Goal: Task Accomplishment & Management: Use online tool/utility

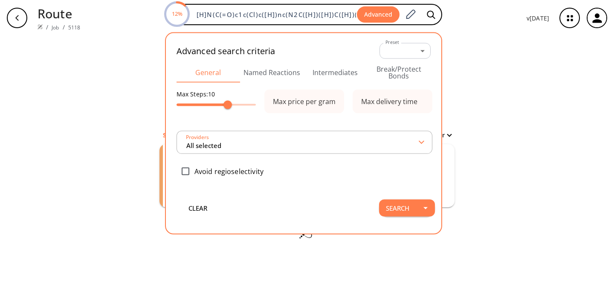
scroll to position [0, 287]
type input "All selected"
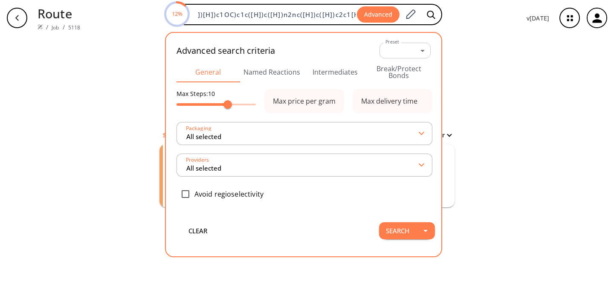
click at [338, 72] on button "Intermediates" at bounding box center [336, 72] width 64 height 20
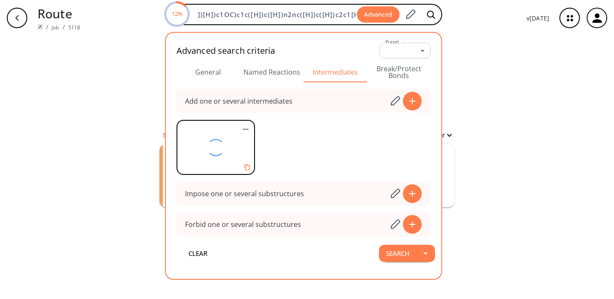
scroll to position [0, 0]
click at [247, 130] on icon "button" at bounding box center [246, 129] width 6 height 1
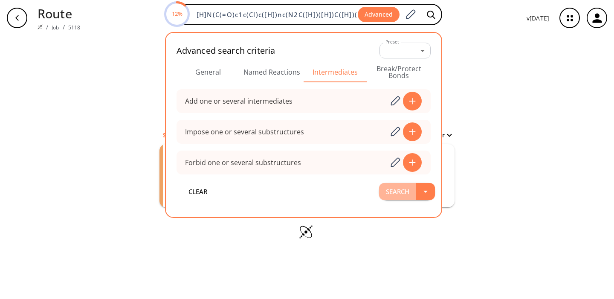
drag, startPoint x: 0, startPoint y: 0, endPoint x: 405, endPoint y: 194, distance: 449.5
click at [405, 194] on button "Search" at bounding box center [397, 191] width 37 height 17
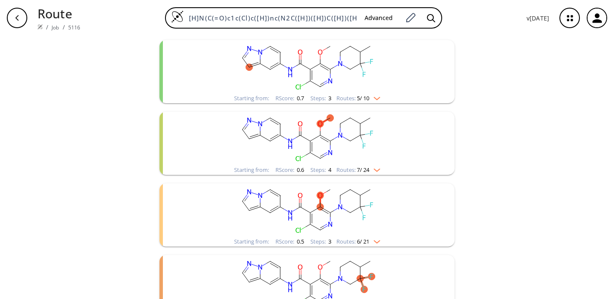
scroll to position [457, 0]
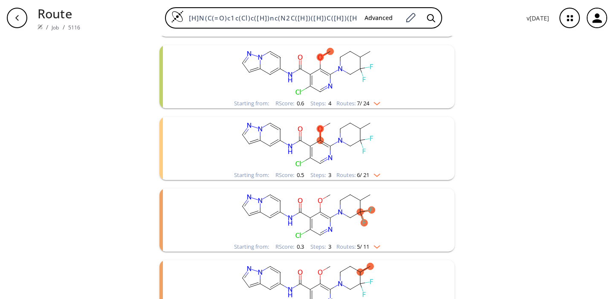
click at [272, 155] on rect "clusters" at bounding box center [307, 143] width 222 height 53
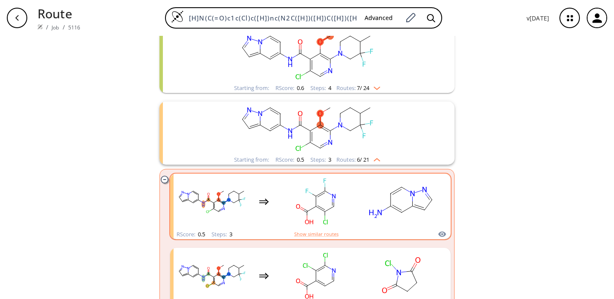
scroll to position [515, 0]
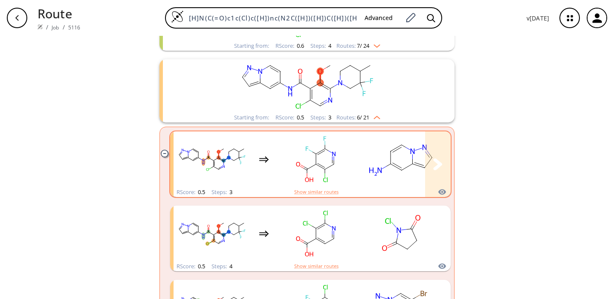
click at [278, 166] on rect "clusters" at bounding box center [316, 159] width 77 height 53
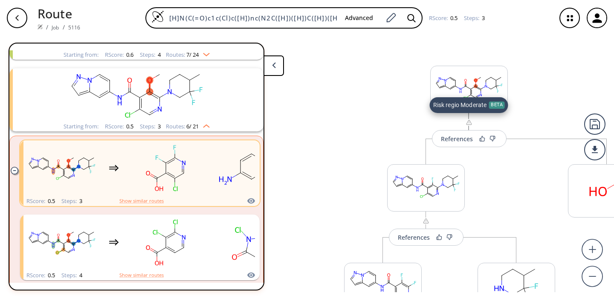
click at [471, 125] on img at bounding box center [469, 122] width 7 height 7
click at [470, 123] on img at bounding box center [469, 122] width 7 height 7
click at [456, 139] on div "References" at bounding box center [457, 139] width 32 height 6
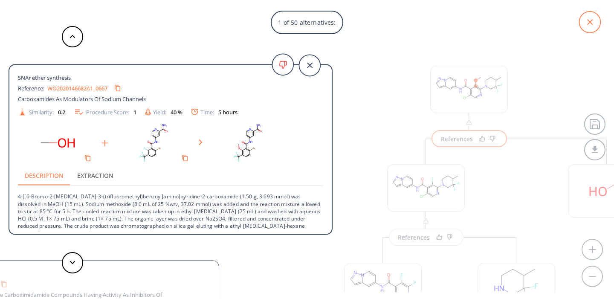
click at [589, 24] on icon at bounding box center [589, 22] width 21 height 21
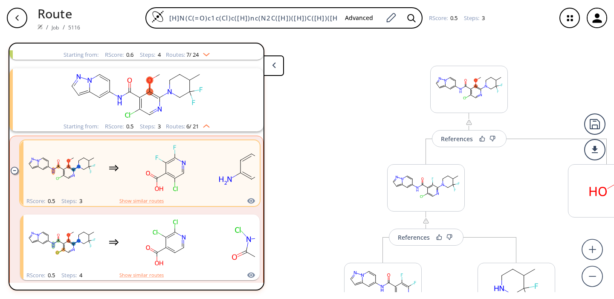
click at [18, 17] on icon "button" at bounding box center [17, 18] width 7 height 7
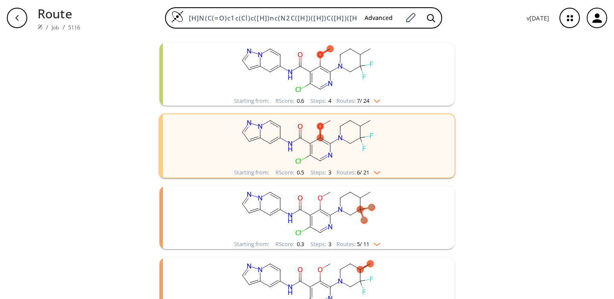
scroll to position [460, 0]
click at [287, 152] on ellipse "clusters" at bounding box center [290, 146] width 7 height 15
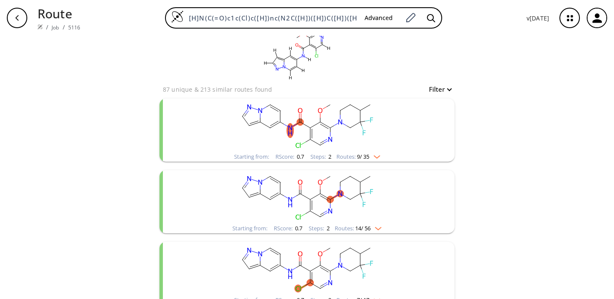
scroll to position [0, 0]
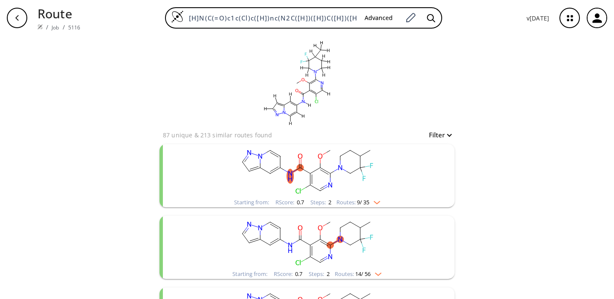
click at [293, 176] on rect "clusters" at bounding box center [307, 170] width 222 height 53
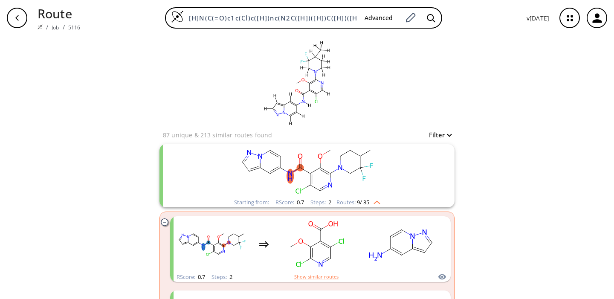
click at [296, 174] on rect "clusters" at bounding box center [307, 170] width 222 height 53
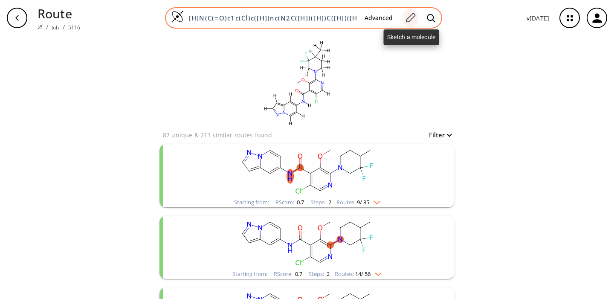
click at [415, 20] on icon at bounding box center [411, 17] width 12 height 11
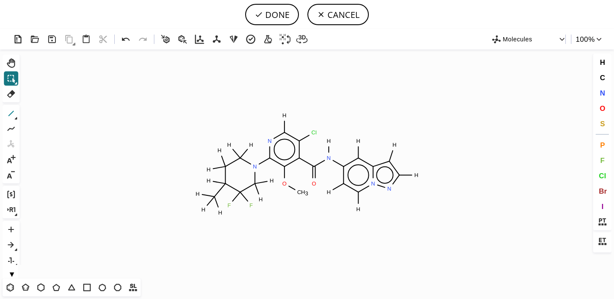
click at [9, 110] on icon at bounding box center [11, 113] width 11 height 11
click at [12, 288] on icon at bounding box center [10, 287] width 11 height 11
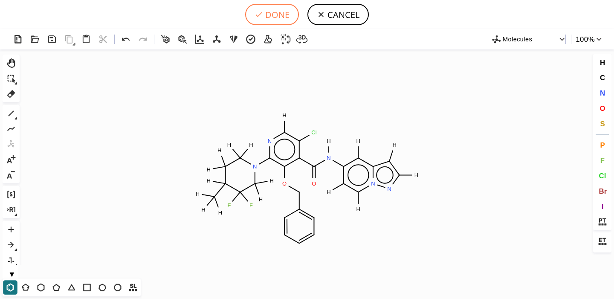
click at [266, 12] on button "DONE" at bounding box center [272, 14] width 54 height 21
type input "[H]N(c1c([H])c2[n](nc(c2[H])[H])c([H])c1[H])C(c1c(OCC2C=CC=CC=2)c(N2C([H])([H])…"
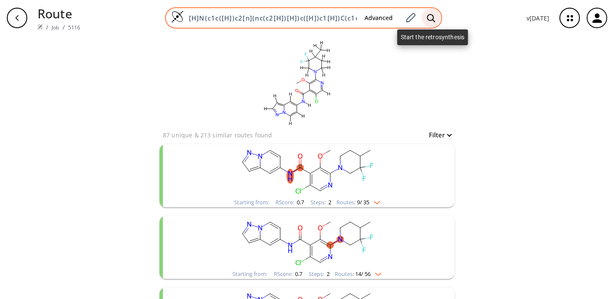
click at [434, 17] on icon at bounding box center [431, 18] width 8 height 8
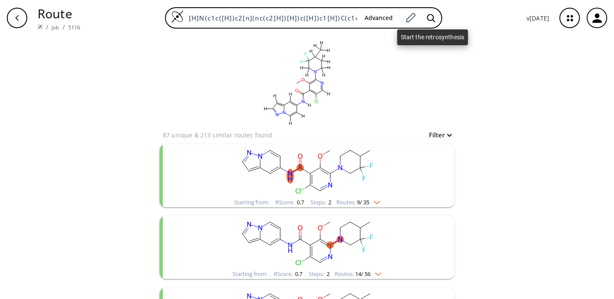
scroll to position [0, 333]
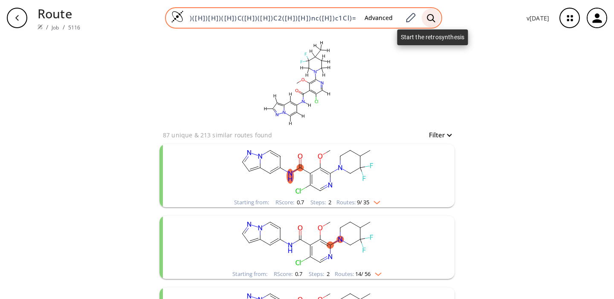
click at [435, 16] on icon at bounding box center [431, 18] width 9 height 9
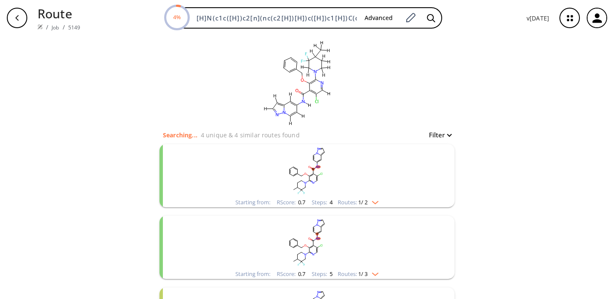
click at [343, 172] on rect "clusters" at bounding box center [307, 170] width 222 height 53
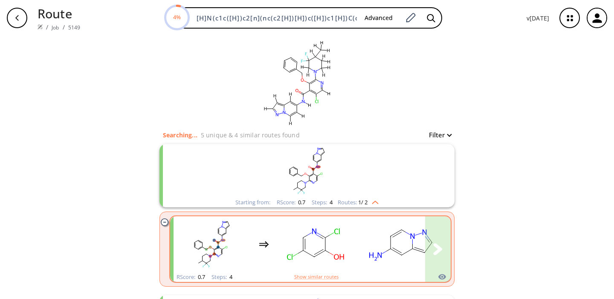
click at [327, 244] on rect "clusters" at bounding box center [316, 244] width 77 height 53
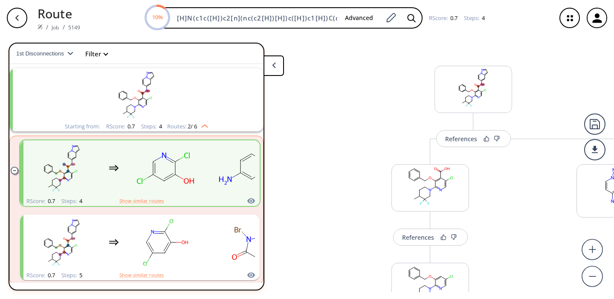
click at [107, 96] on rect "clusters" at bounding box center [137, 94] width 222 height 53
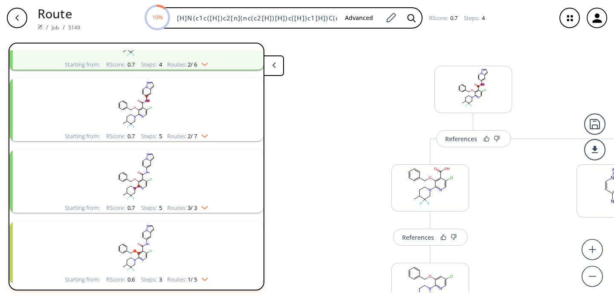
scroll to position [165, 0]
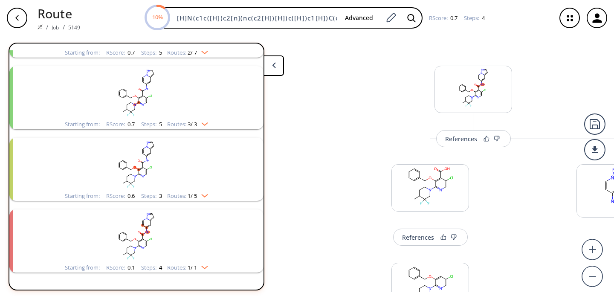
click at [206, 165] on rect "clusters" at bounding box center [137, 164] width 222 height 53
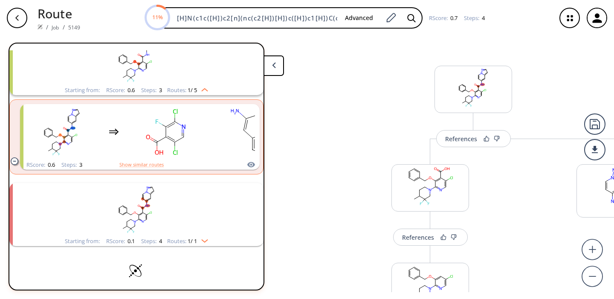
scroll to position [255, 0]
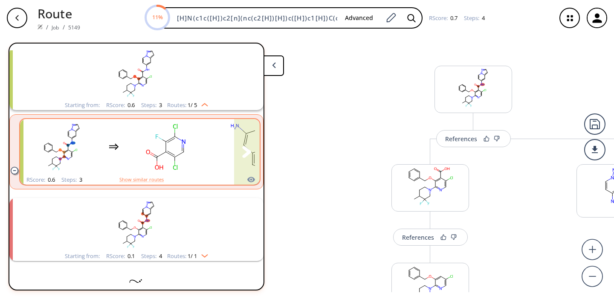
click at [195, 156] on rect "clusters" at bounding box center [166, 146] width 77 height 53
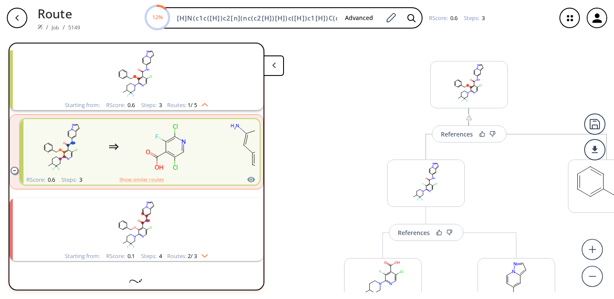
scroll to position [5, 0]
click at [461, 134] on div "References" at bounding box center [457, 134] width 32 height 6
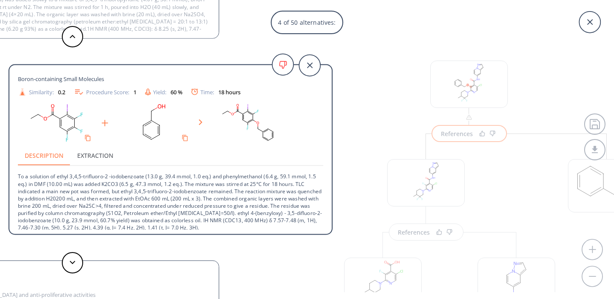
scroll to position [23, 0]
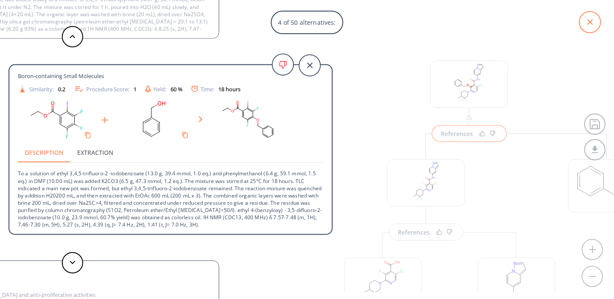
click at [595, 22] on icon at bounding box center [589, 22] width 21 height 21
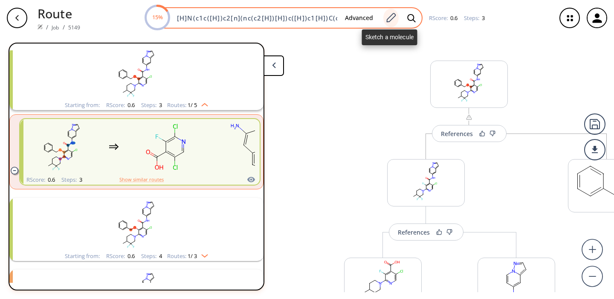
click at [390, 18] on icon at bounding box center [391, 17] width 12 height 11
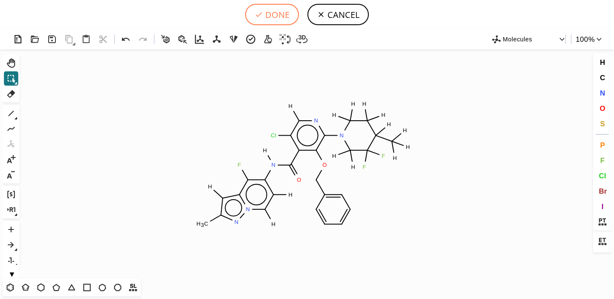
click at [276, 16] on button "DONE" at bounding box center [272, 14] width 54 height 21
type input "[H]N(C(=O)c1c(Cl)c([H])nc(N2C([H])([H])C([H])([H])C([H])(C([H])([H])[H])C(F)(F)…"
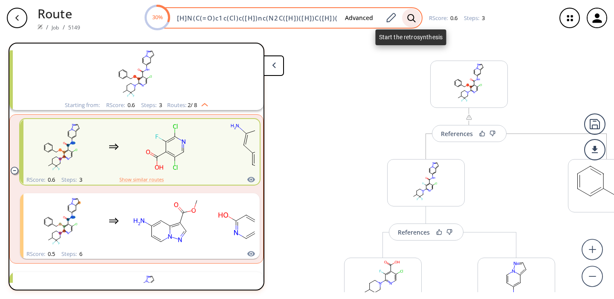
click at [410, 18] on icon at bounding box center [411, 18] width 9 height 9
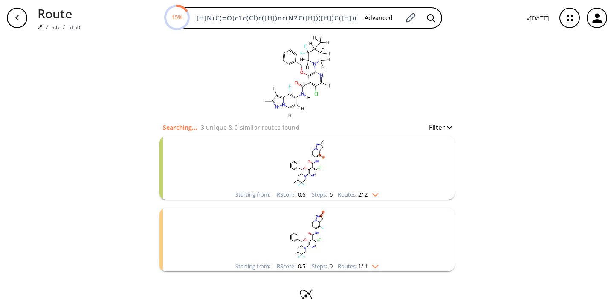
scroll to position [27, 0]
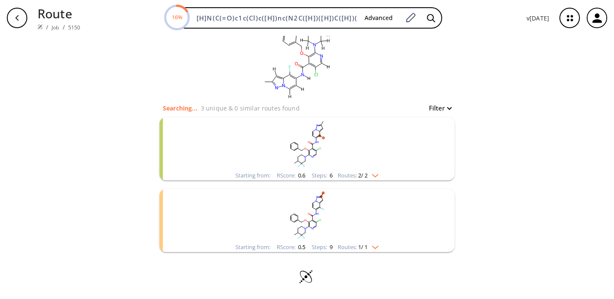
click at [238, 157] on rect "clusters" at bounding box center [307, 143] width 222 height 53
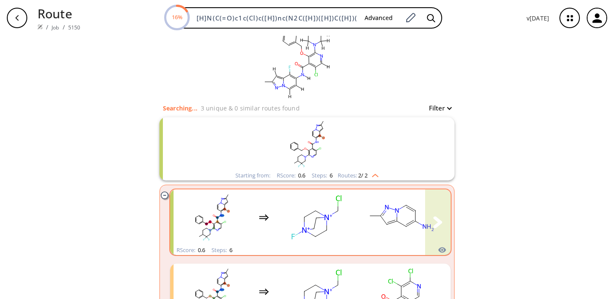
click at [342, 227] on rect "clusters" at bounding box center [316, 217] width 77 height 53
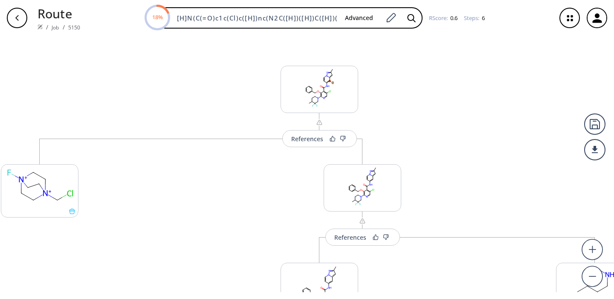
click at [16, 21] on div "button" at bounding box center [17, 18] width 20 height 20
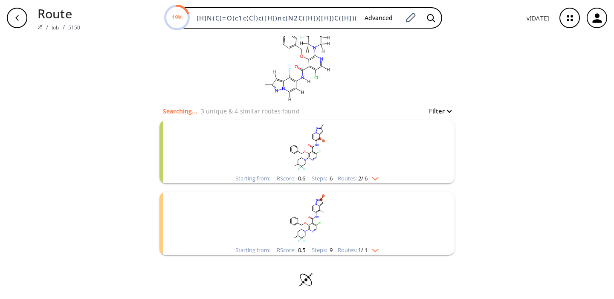
scroll to position [27, 0]
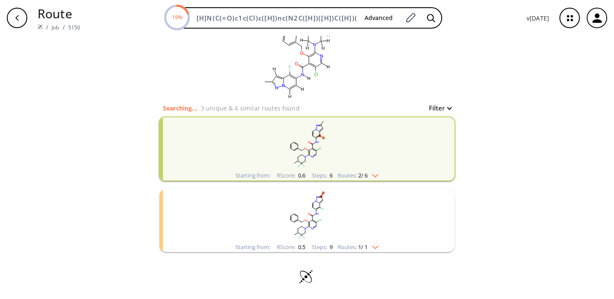
click at [323, 208] on rect "clusters" at bounding box center [307, 215] width 222 height 53
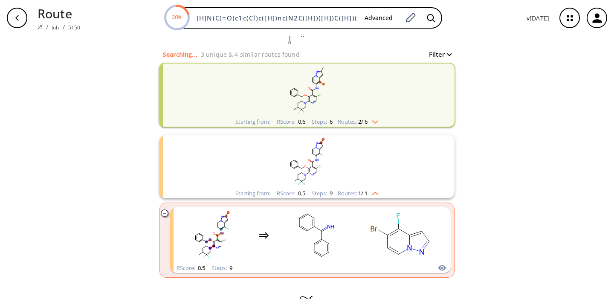
scroll to position [80, 0]
click at [354, 174] on rect "clusters" at bounding box center [307, 162] width 222 height 53
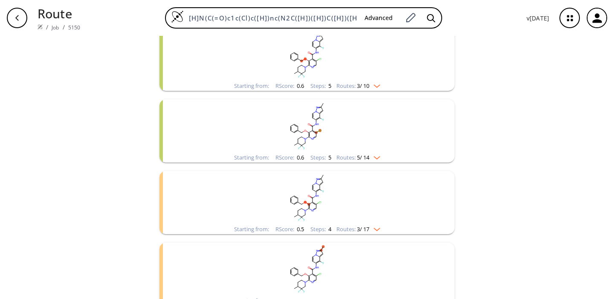
scroll to position [357, 0]
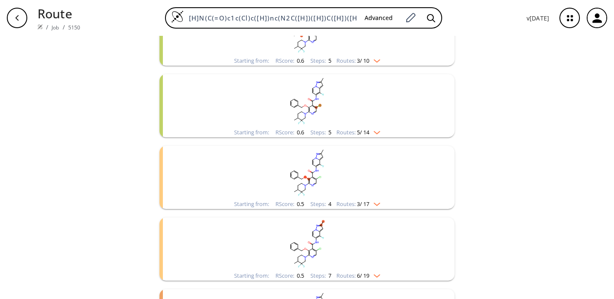
click at [357, 174] on rect "clusters" at bounding box center [307, 172] width 222 height 53
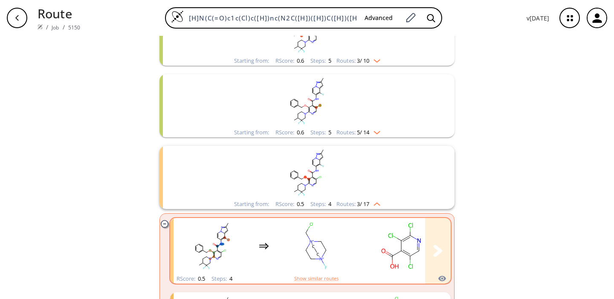
click at [347, 250] on rect "clusters" at bounding box center [316, 245] width 77 height 53
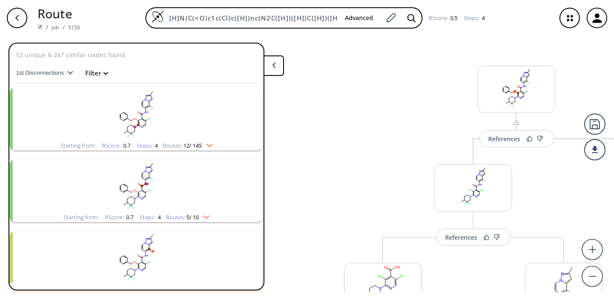
click at [273, 58] on button at bounding box center [274, 65] width 20 height 20
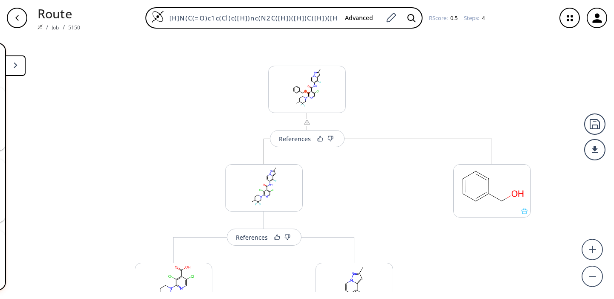
click at [18, 67] on button at bounding box center [15, 65] width 20 height 20
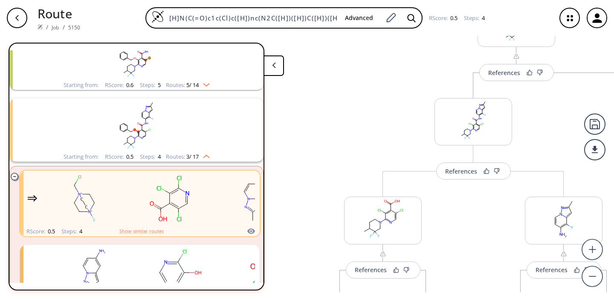
scroll to position [326, 0]
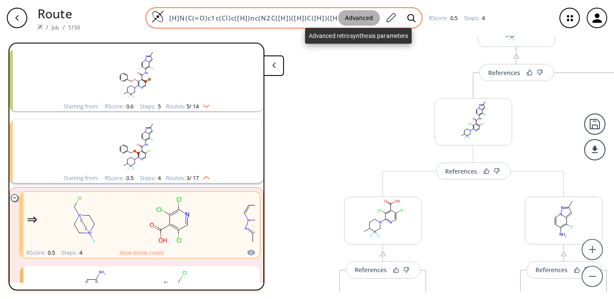
click at [357, 19] on button "Advanced" at bounding box center [359, 18] width 42 height 16
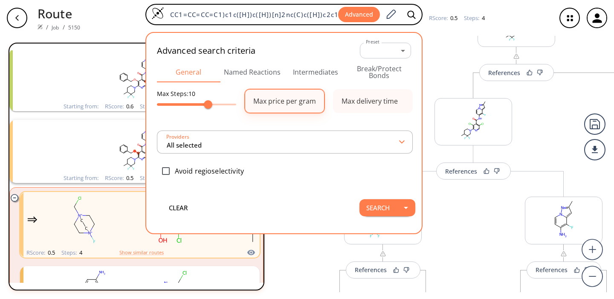
type input "All selected"
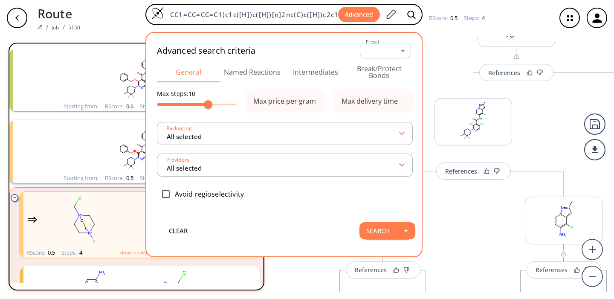
click at [311, 70] on button "Intermediates" at bounding box center [316, 72] width 64 height 20
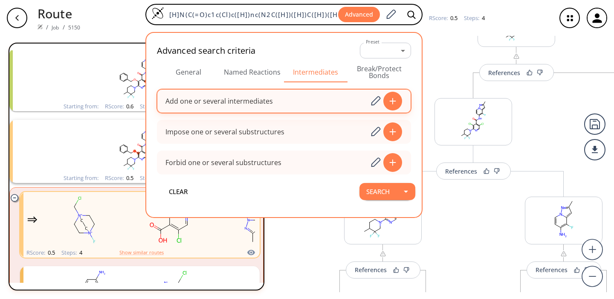
click at [235, 100] on div "Add one or several intermediates" at bounding box center [218, 101] width 107 height 7
paste input "CC1CCN(CC1(F)F)C1=NC=C(Cl)C(C(=O)NC2=C(F)C3=CC(C)=NN3C=C2)=C1F"
type input "CC1CCN(CC1(F)F)C1=NC=C(Cl)C(C(=O)NC2=C(F)C3=CC(C)=NN3C=C2)=C1F"
click at [387, 102] on div at bounding box center [392, 101] width 19 height 19
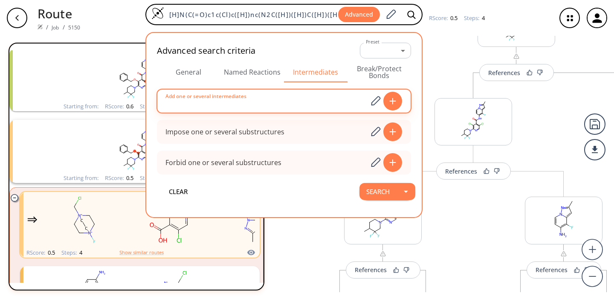
scroll to position [0, 0]
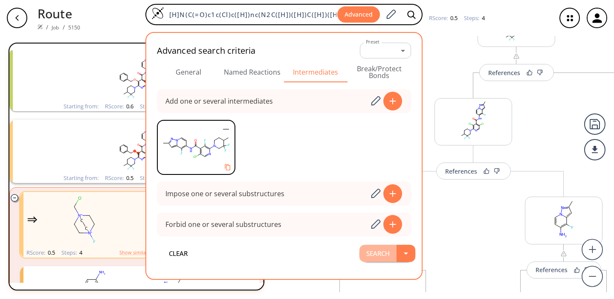
click at [381, 254] on button "Search" at bounding box center [378, 253] width 37 height 17
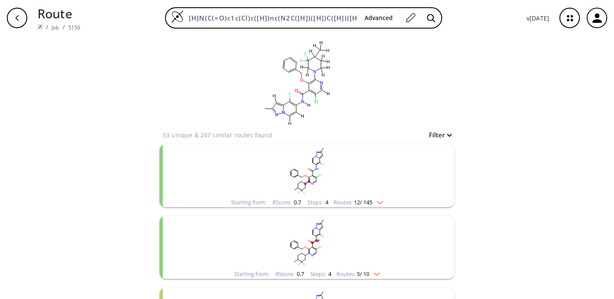
click at [357, 184] on rect "clusters" at bounding box center [307, 170] width 222 height 53
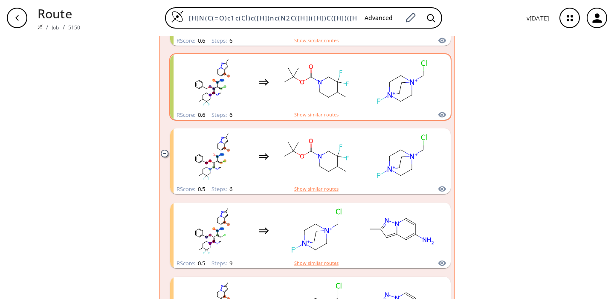
scroll to position [844, 0]
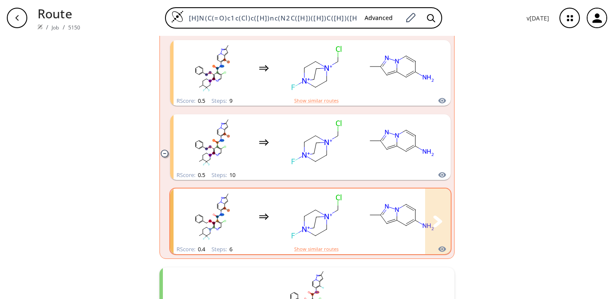
click at [373, 229] on rect "clusters" at bounding box center [401, 216] width 77 height 53
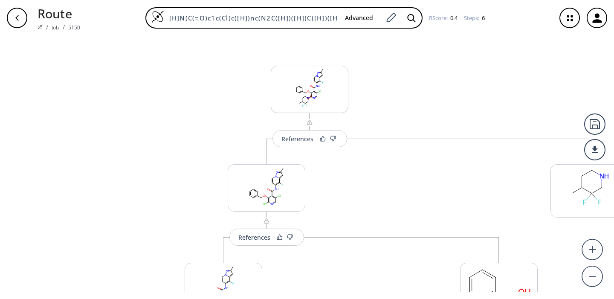
click at [12, 19] on div "button" at bounding box center [17, 18] width 20 height 20
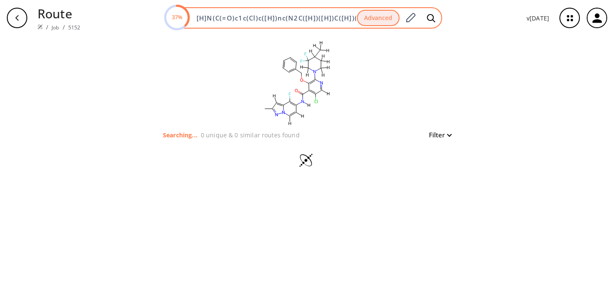
drag, startPoint x: 0, startPoint y: 0, endPoint x: 276, endPoint y: 20, distance: 276.7
click at [276, 20] on input "[H]N(C(=O)c1c(Cl)c([H])nc(N2C([H])([H])C([H])([H])C([H])(C([H])([H])[H])C(F)(F)…" at bounding box center [274, 18] width 165 height 9
click at [276, 21] on input "[H]N(C(=O)c1c(Cl)c([H])nc(N2C([H])([H])C([H])([H])C([H])(C([H])([H])[H])C(F)(F)…" at bounding box center [274, 18] width 165 height 9
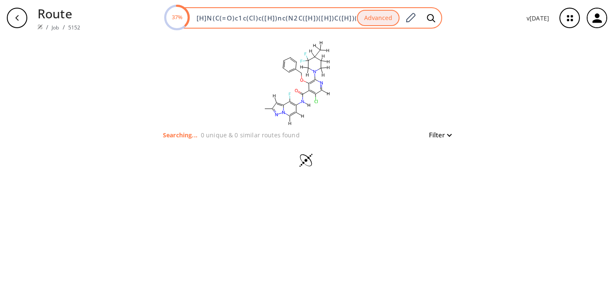
click at [276, 21] on input "[H]N(C(=O)c1c(Cl)c([H])nc(N2C([H])([H])C([H])([H])C([H])(C([H])([H])[H])C(F)(F)…" at bounding box center [274, 18] width 165 height 9
type input "CN1CCN(CC2CCN(CC2(F)F)C2=NC=C(Cl)C(C(=O)NC3=C(F)C4=CC(C)=NN4C=C3)=C2OCC2=CC=CC=…"
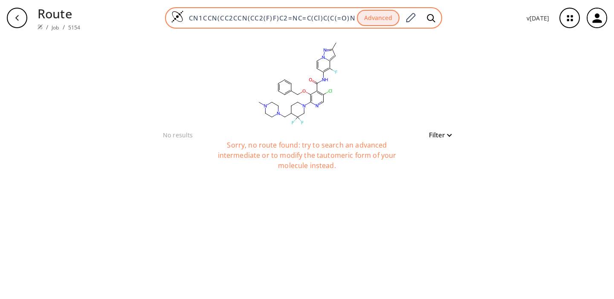
click at [311, 17] on input "CN1CCN(CC2CCN(CC2(F)F)C2=NC=C(Cl)C(C(=O)NC3=C(F)C4=CC(C)=NN4C=C3)=C2OCC2=CC=CC=…" at bounding box center [270, 18] width 173 height 9
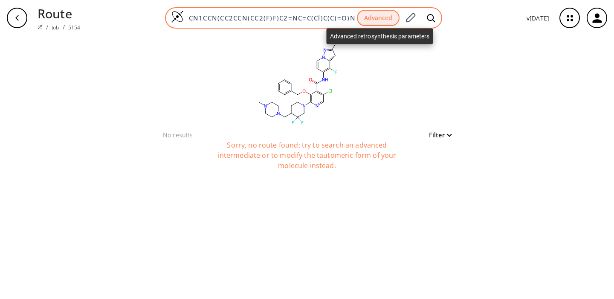
click at [385, 17] on button "Advanced" at bounding box center [378, 18] width 43 height 17
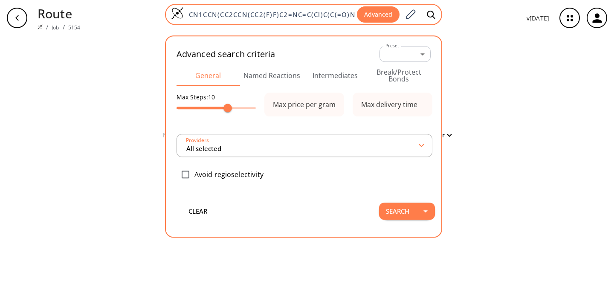
type input "All selected"
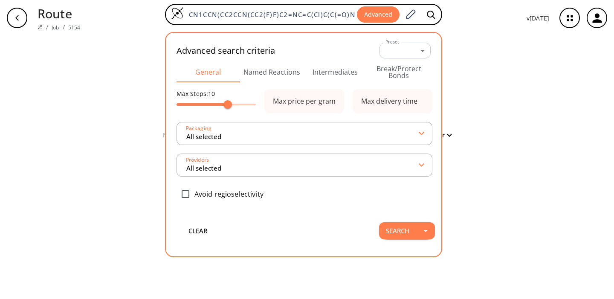
click at [272, 74] on button "Named Reactions" at bounding box center [272, 72] width 64 height 20
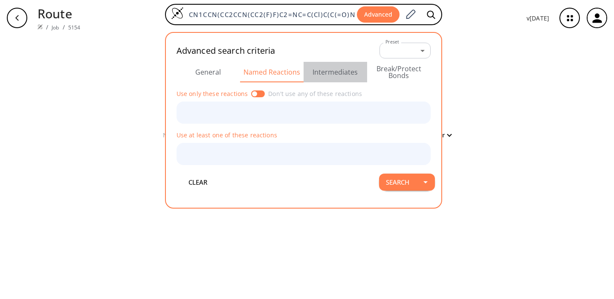
click at [349, 72] on button "Intermediates" at bounding box center [336, 72] width 64 height 20
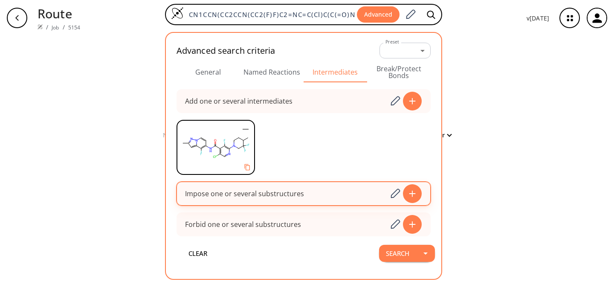
click at [248, 130] on icon "button" at bounding box center [246, 129] width 10 height 10
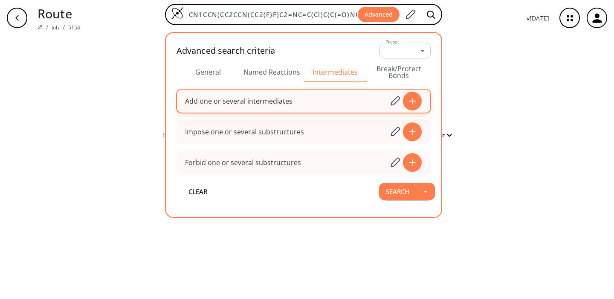
click at [236, 100] on div "Add one or several intermediates" at bounding box center [238, 101] width 107 height 7
paste input "CN1CCN(CC2CCN(CC2(F)F)C2=NC=C(Cl)C(C(=O)NC3=C(F)C4=CC(C)=NN4C=C3)=C2OCC2=CC=CC=…"
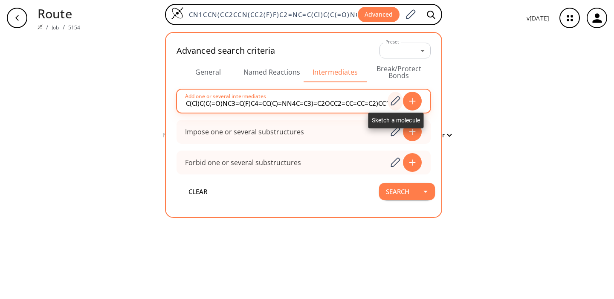
type input "CN1CCN(CC2CCN(CC2(F)F)C2=NC=C(Cl)C(C(=O)NC3=C(F)C4=CC(C)=NN4C=C3)=C2OCC2=CC=CC=…"
click at [398, 102] on icon at bounding box center [395, 100] width 9 height 9
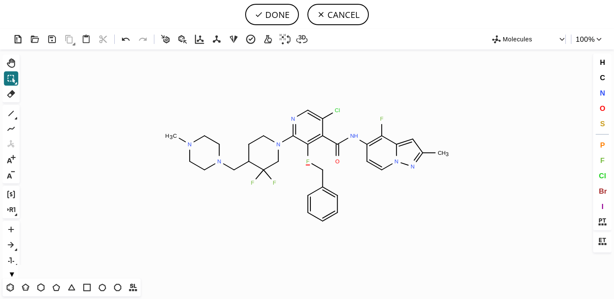
drag, startPoint x: 11, startPoint y: 95, endPoint x: 24, endPoint y: 103, distance: 14.9
click at [11, 95] on icon at bounding box center [11, 93] width 11 height 11
click at [326, 170] on tspan "H" at bounding box center [327, 170] width 4 height 6
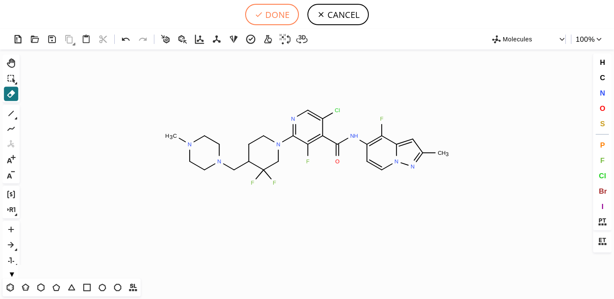
click at [277, 15] on button "DONE" at bounding box center [272, 14] width 54 height 21
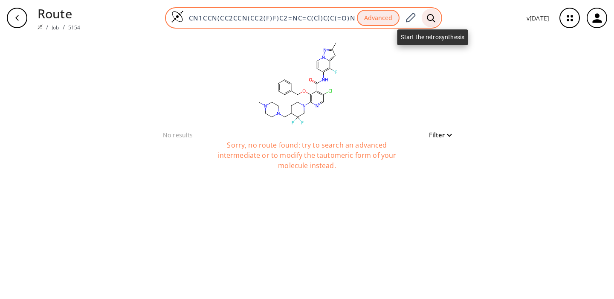
click at [433, 19] on icon at bounding box center [431, 18] width 9 height 9
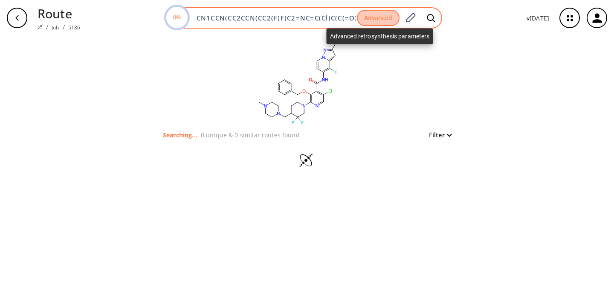
click at [380, 16] on button "Advanced" at bounding box center [378, 18] width 43 height 17
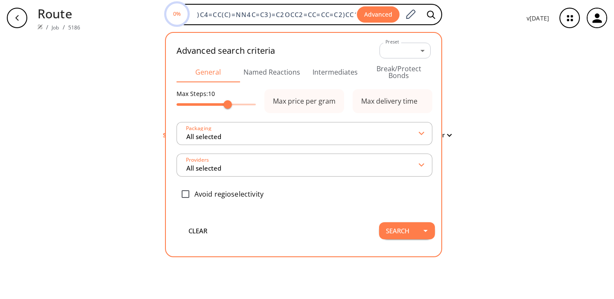
click at [339, 66] on button "Intermediates" at bounding box center [336, 72] width 64 height 20
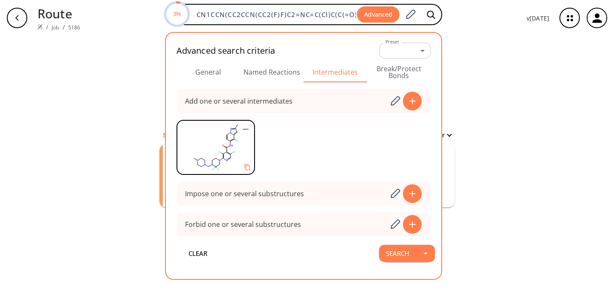
drag, startPoint x: 131, startPoint y: 91, endPoint x: 175, endPoint y: 132, distance: 60.4
click at [131, 91] on div "clear Searching... 1 unique & 0 similar routes found Filter Starting from: RSco…" at bounding box center [307, 167] width 614 height 263
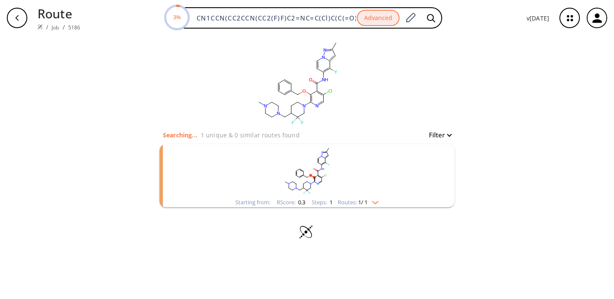
click at [334, 183] on rect "clusters" at bounding box center [307, 170] width 222 height 53
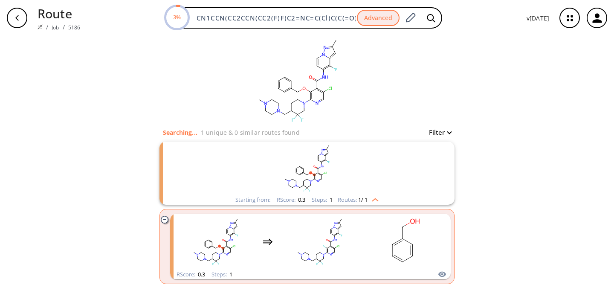
scroll to position [3, 0]
click at [177, 184] on div "Starting from: RScore : 0.3 Steps : 1 Routes: 1 / 1" at bounding box center [307, 172] width 295 height 63
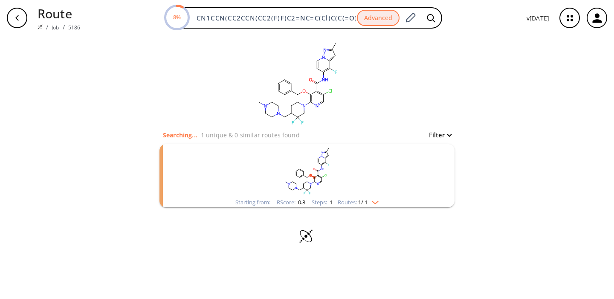
scroll to position [0, 0]
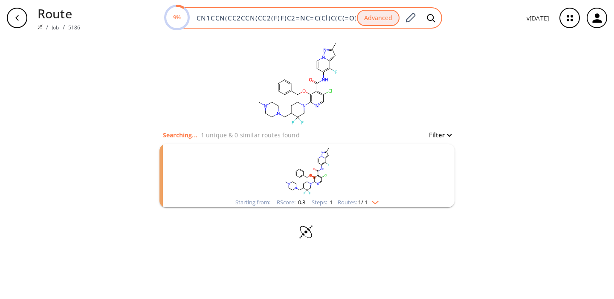
click at [261, 18] on input "CN1CCN(CC2CCN(CC2(F)F)C2=NC=C(Cl)C(C(=O)NC3=C(F)C4=CC(C)=NN4C=C3)=C2OCC2=CC=CC=…" at bounding box center [274, 18] width 165 height 9
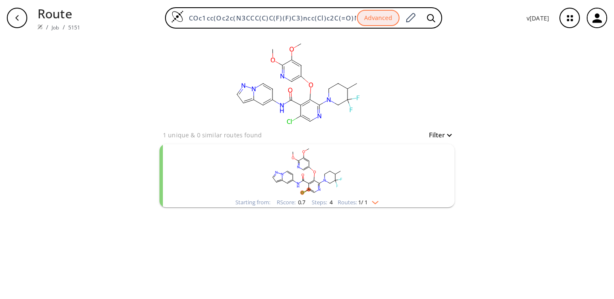
click at [256, 175] on rect "clusters" at bounding box center [307, 170] width 222 height 53
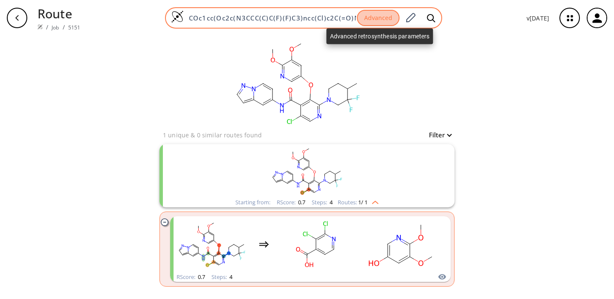
click at [380, 15] on button "Advanced" at bounding box center [378, 18] width 43 height 17
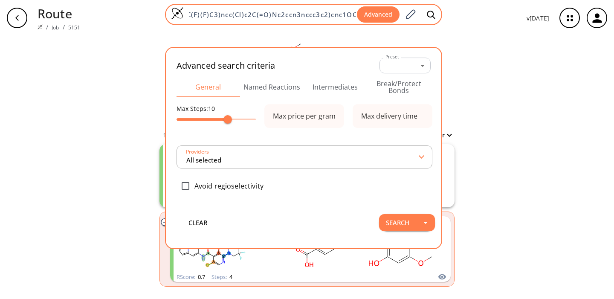
type input "All selected"
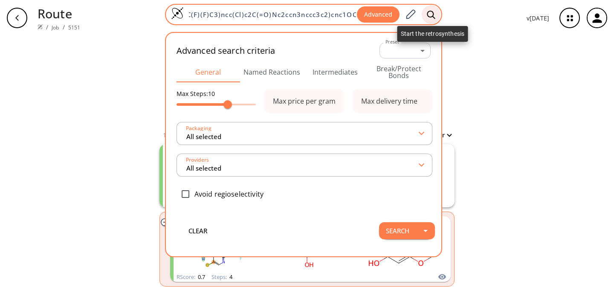
click at [435, 14] on icon at bounding box center [431, 14] width 9 height 9
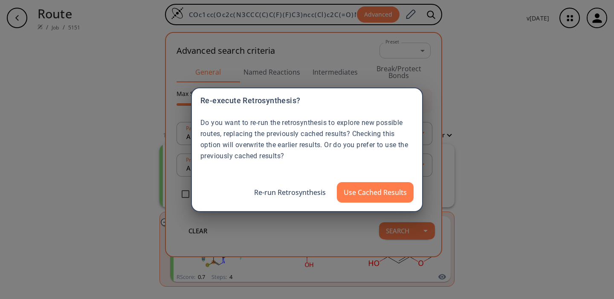
click at [288, 195] on button "Re-run Retrosynthesis" at bounding box center [289, 192] width 85 height 20
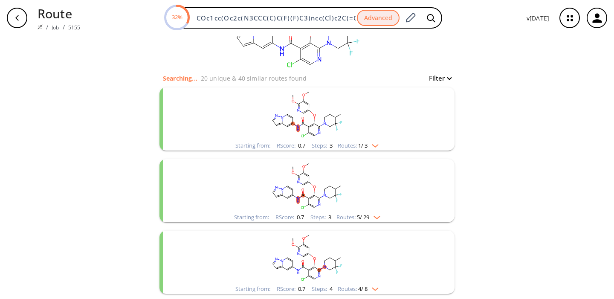
scroll to position [77, 0]
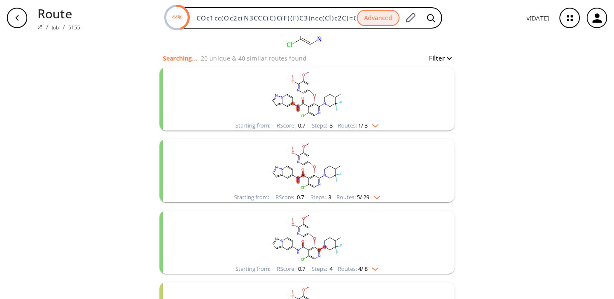
click at [354, 105] on rect "clusters" at bounding box center [307, 93] width 222 height 53
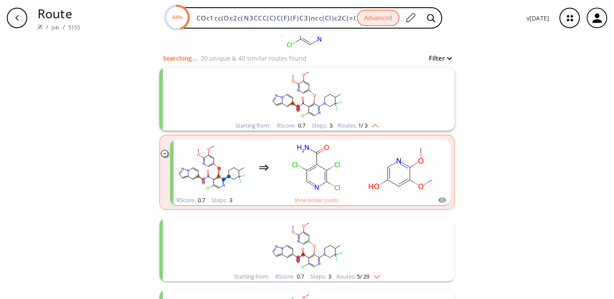
click at [352, 103] on rect "clusters" at bounding box center [307, 93] width 222 height 53
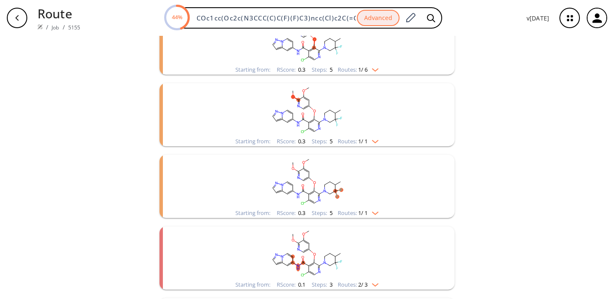
scroll to position [508, 0]
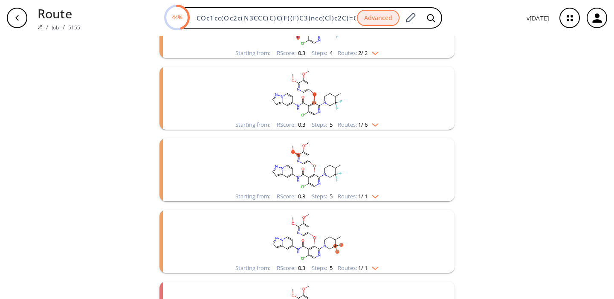
click at [382, 100] on rect "clusters" at bounding box center [307, 93] width 222 height 53
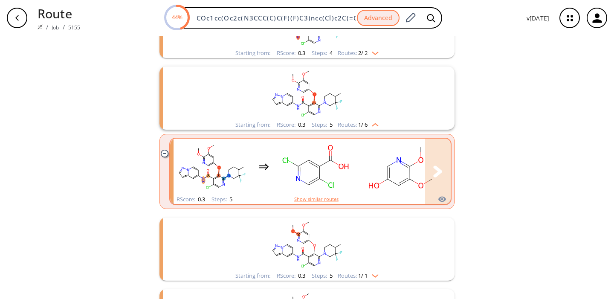
click at [351, 178] on div "clusters" at bounding box center [477, 167] width 607 height 56
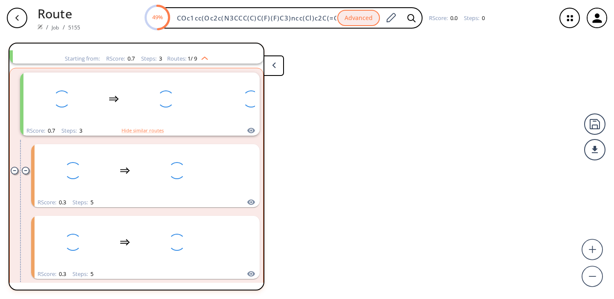
scroll to position [163, 0]
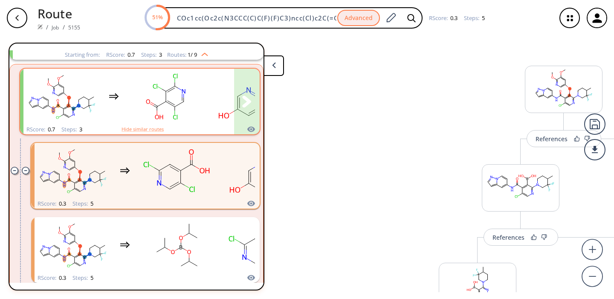
click at [205, 107] on div "clusters" at bounding box center [241, 97] width 437 height 56
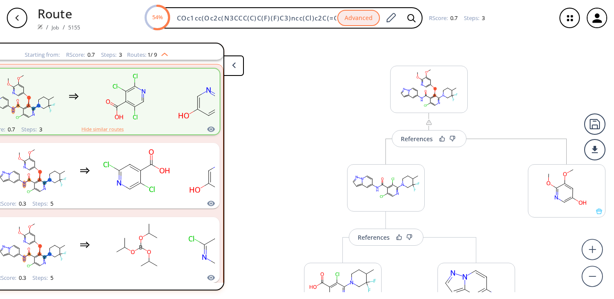
click at [16, 15] on icon "button" at bounding box center [17, 18] width 7 height 7
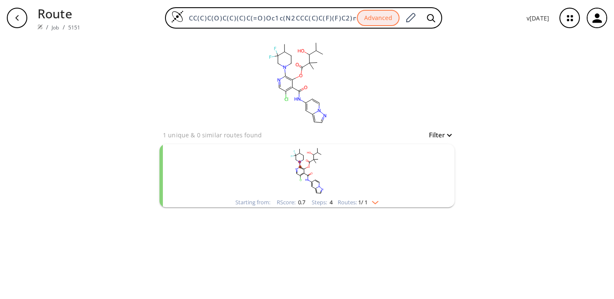
click at [317, 171] on rect "clusters" at bounding box center [307, 170] width 222 height 53
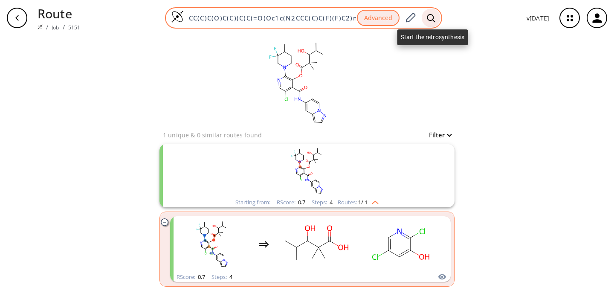
click at [434, 17] on icon at bounding box center [431, 18] width 9 height 9
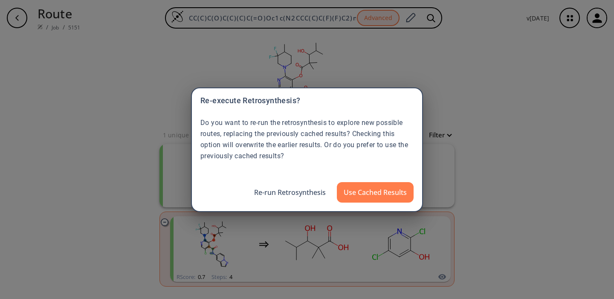
click at [278, 193] on button "Re-run Retrosynthesis" at bounding box center [289, 192] width 85 height 20
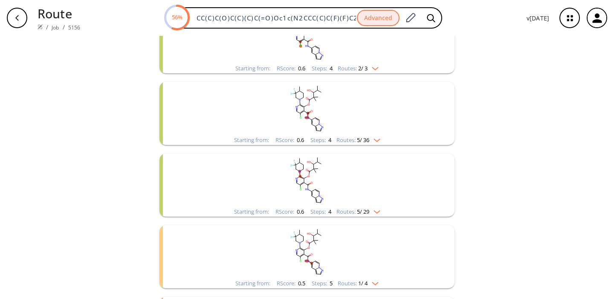
scroll to position [85, 0]
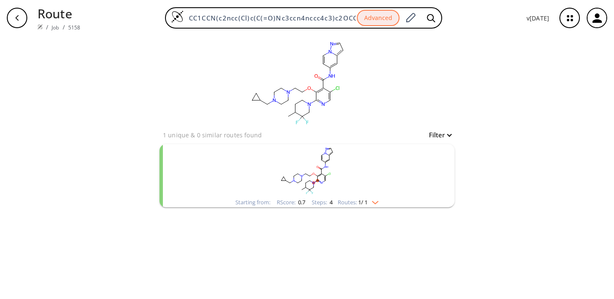
click at [280, 177] on rect "clusters" at bounding box center [307, 170] width 222 height 53
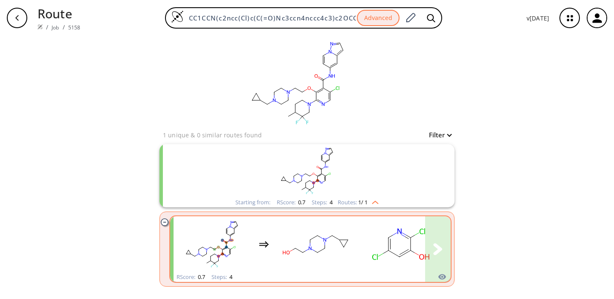
click at [330, 250] on rect "clusters" at bounding box center [316, 244] width 77 height 53
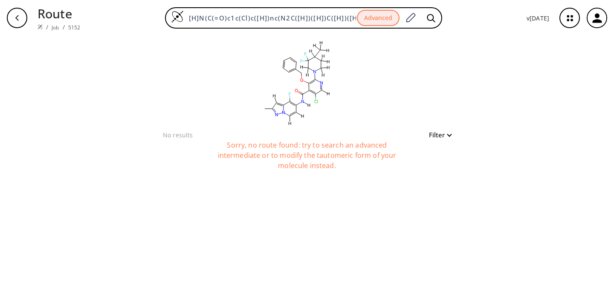
click at [20, 20] on icon "button" at bounding box center [17, 18] width 7 height 7
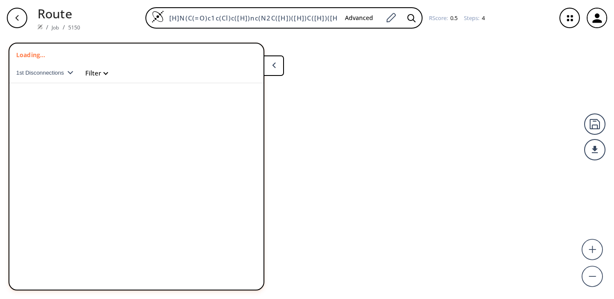
click at [16, 17] on icon "button" at bounding box center [17, 18] width 7 height 7
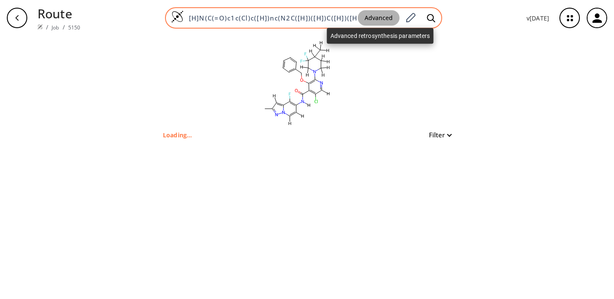
click at [385, 18] on button "Advanced" at bounding box center [379, 18] width 42 height 16
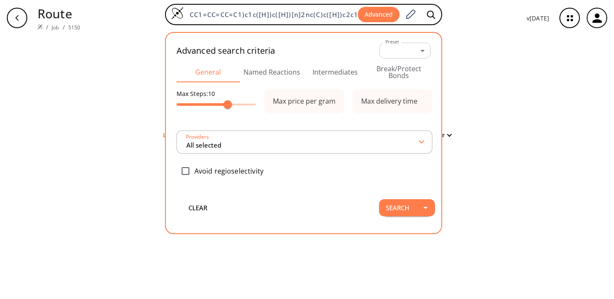
click at [334, 73] on button "Intermediates" at bounding box center [336, 72] width 64 height 20
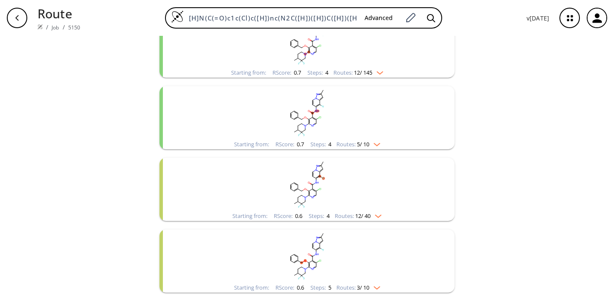
scroll to position [128, 0]
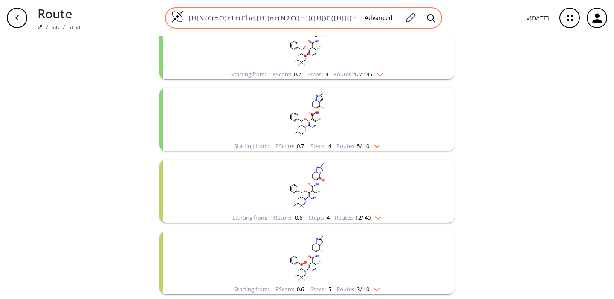
click at [325, 20] on input "[H]N(C(=O)c1c(Cl)c([H])nc(N2C([H])([H])C([H])([H])C([H])(C([H])([H])[H])C(F)(F)…" at bounding box center [271, 18] width 174 height 9
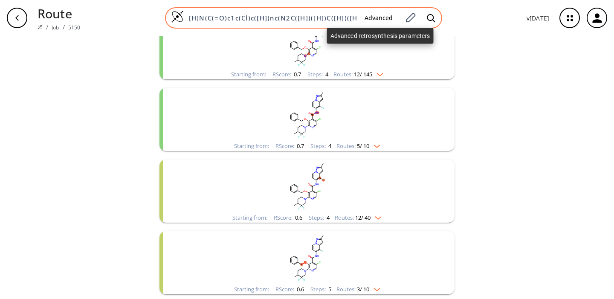
click at [380, 15] on button "Advanced" at bounding box center [379, 18] width 42 height 16
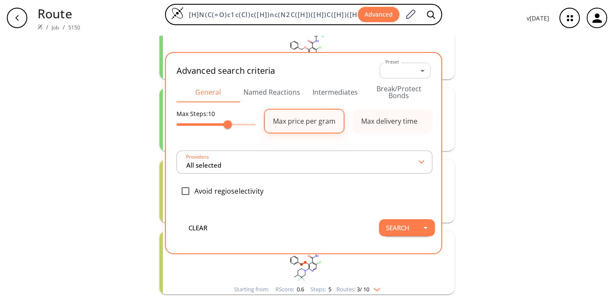
type input "All selected"
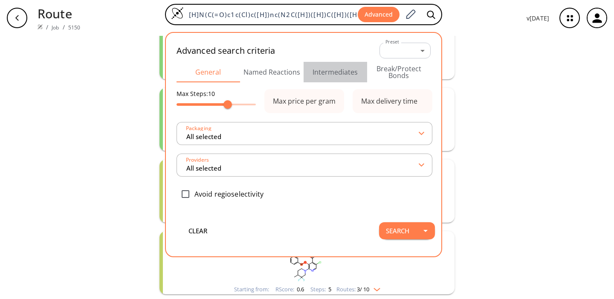
click at [332, 73] on button "Intermediates" at bounding box center [336, 72] width 64 height 20
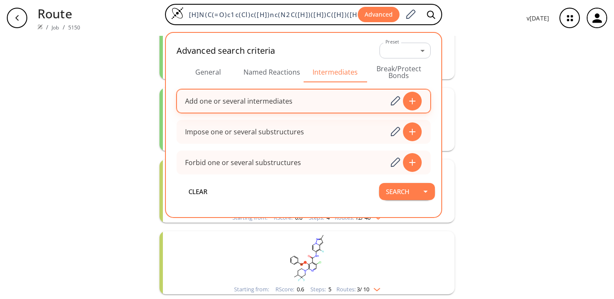
click at [271, 103] on div "Add one or several intermediates" at bounding box center [238, 101] width 107 height 7
paste input "[H]N(C(=O)c1c(Cl)c([H])nc(N2C([H])([H])C([H])([H])C([H])(C([H])([H])[H])C(F)(F)…"
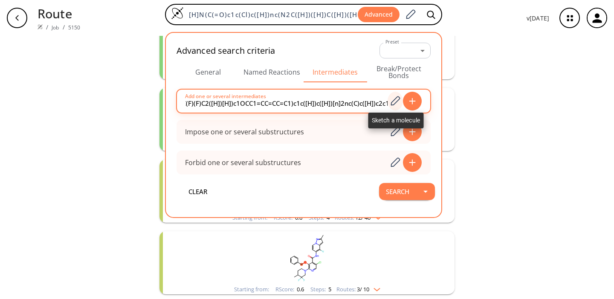
type input "[H]N(C(=O)c1c(Cl)c([H])nc(N2C([H])([H])C([H])([H])C([H])(C([H])([H])[H])C(F)(F)…"
click at [397, 101] on icon at bounding box center [395, 101] width 12 height 11
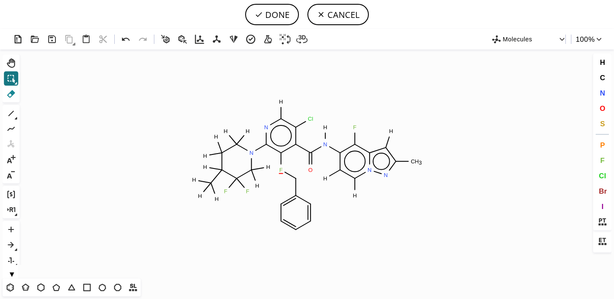
click at [11, 92] on icon at bounding box center [11, 94] width 8 height 8
click at [296, 177] on circle at bounding box center [295, 178] width 11 height 11
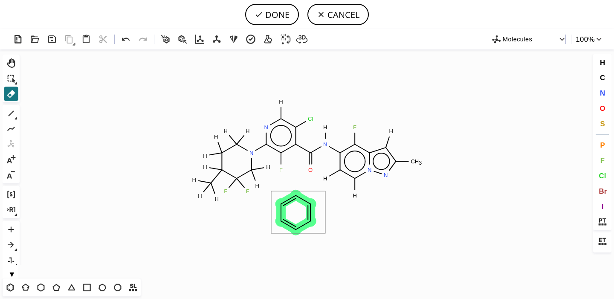
drag, startPoint x: 275, startPoint y: 197, endPoint x: 326, endPoint y: 234, distance: 63.1
click at [326, 234] on icon "Created with Raphaël 2.3.0 F H N O Cl H N N H H H H H H H H F F H H H H N N C H…" at bounding box center [307, 163] width 568 height 229
click at [271, 13] on button "DONE" at bounding box center [272, 14] width 54 height 21
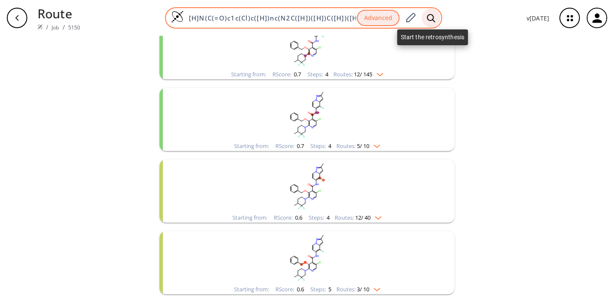
click at [432, 19] on icon at bounding box center [431, 18] width 9 height 9
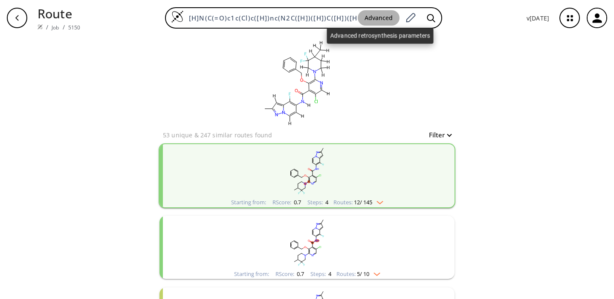
click at [383, 18] on button "Advanced" at bounding box center [379, 18] width 42 height 16
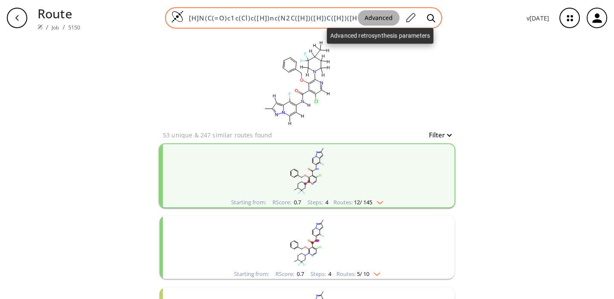
scroll to position [0, 320]
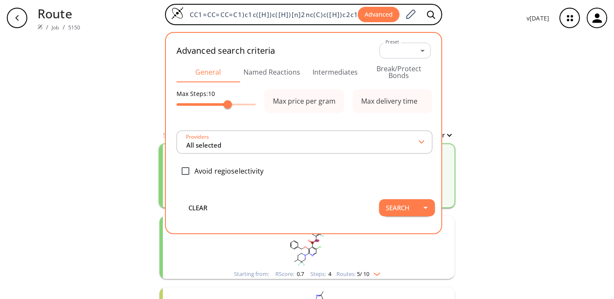
type input "All selected"
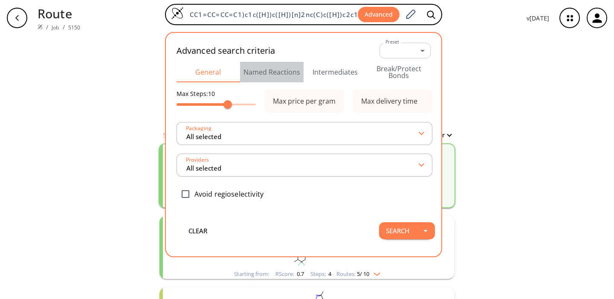
click at [281, 73] on button "Named Reactions" at bounding box center [272, 72] width 64 height 20
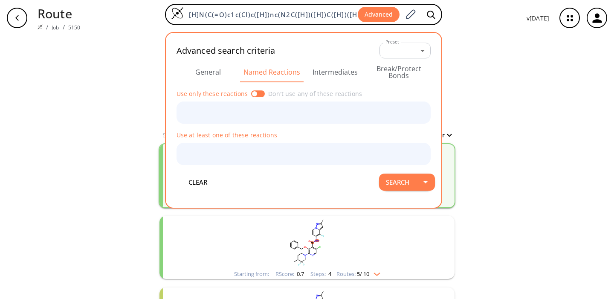
click at [343, 71] on button "Intermediates" at bounding box center [336, 72] width 64 height 20
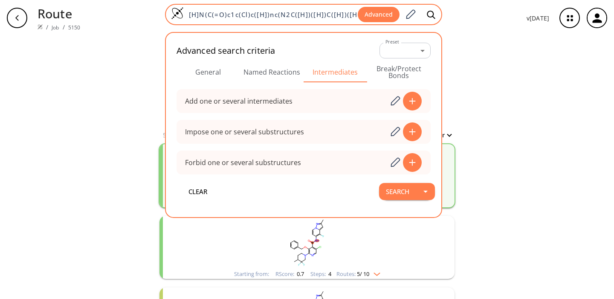
click at [247, 19] on div "[H]N(C(=O)c1c(Cl)c([H])nc(N2C([H])([H])C([H])([H])C([H])(C([H])([H])[H])C(F)(F)…" at bounding box center [303, 14] width 277 height 21
click at [248, 14] on input "[H]N(C(=O)c1c(Cl)c([H])nc(N2C([H])([H])C([H])([H])C([H])(C([H])([H])[H])C(F)(F)…" at bounding box center [271, 14] width 174 height 9
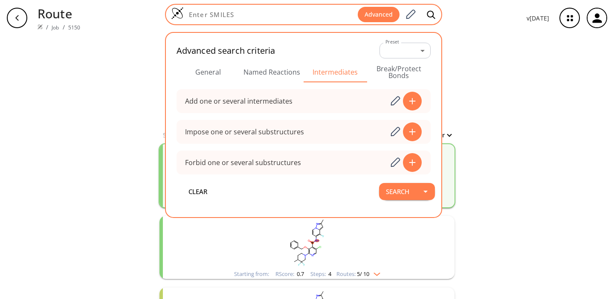
scroll to position [0, 0]
paste input "CN1CCN(CC2CCN(CC2(F)F)C2=NC=C(Cl)C(C(=O)NC3=C(F)C4=CC(C)=NN4C=C3)=C2OCC2=CC=CC=…"
type input "CN1CCN(CC2CCN(CC2(F)F)C2=NC=C(Cl)C(C(=O)NC3=C(F)C4=CC(C)=NN4C=C3)=C2OCC2=CC=CC=…"
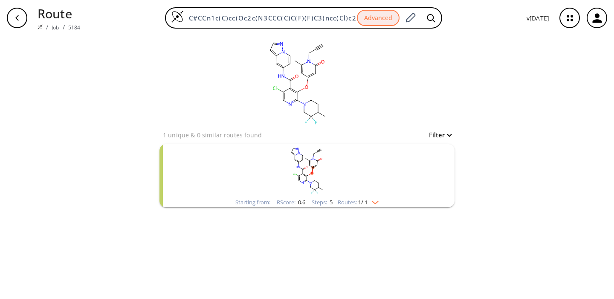
click at [277, 174] on rect "clusters" at bounding box center [307, 170] width 222 height 53
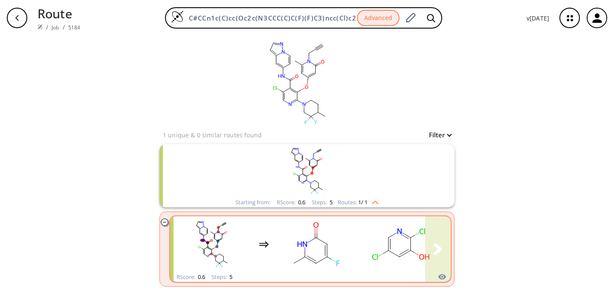
click at [274, 241] on div "clusters" at bounding box center [435, 244] width 522 height 56
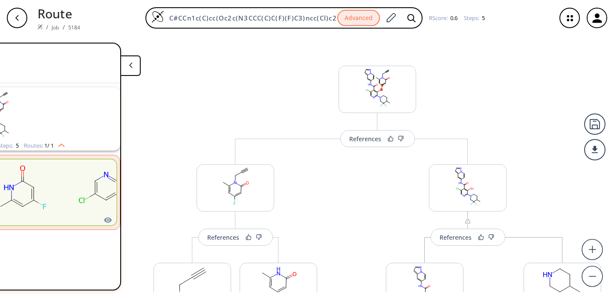
click at [129, 64] on polygon at bounding box center [130, 65] width 3 height 6
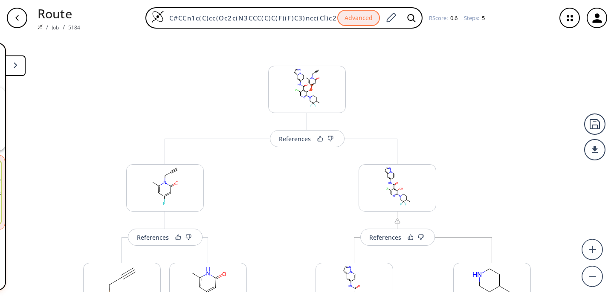
click at [18, 15] on icon "button" at bounding box center [17, 18] width 7 height 7
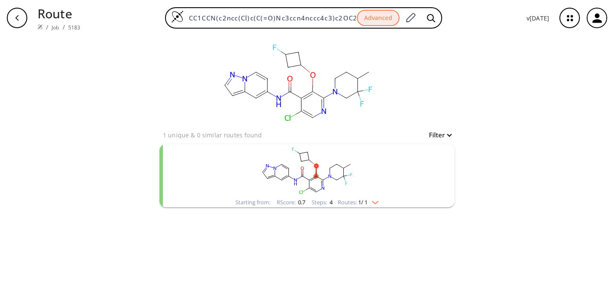
click at [327, 188] on rect "clusters" at bounding box center [307, 170] width 222 height 53
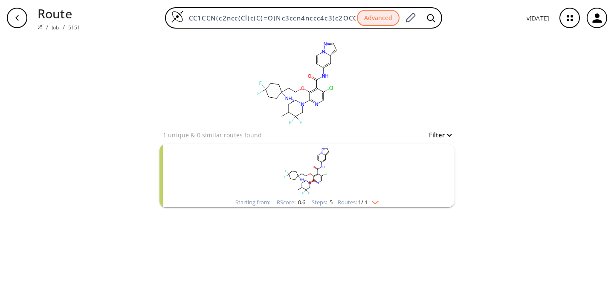
click at [339, 182] on rect "clusters" at bounding box center [307, 170] width 222 height 53
